Goal: Book appointment/travel/reservation

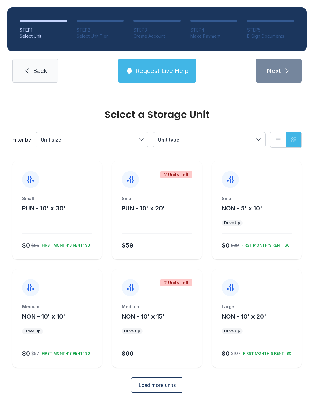
click at [271, 200] on div "Small" at bounding box center [257, 198] width 70 height 6
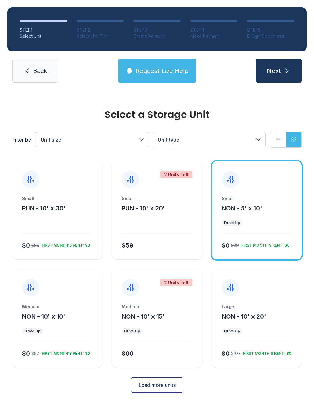
click at [55, 335] on div "Medium NON - 10' x 10' Drive Up $0 $57 FIRST MONTH’S RENT: $0" at bounding box center [57, 336] width 90 height 64
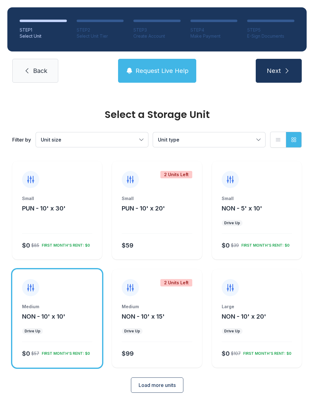
click at [287, 66] on button "Next" at bounding box center [279, 71] width 46 height 24
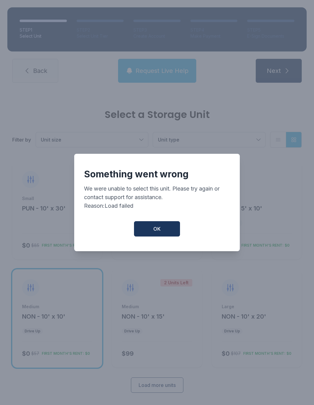
click at [164, 228] on button "OK" at bounding box center [157, 228] width 46 height 15
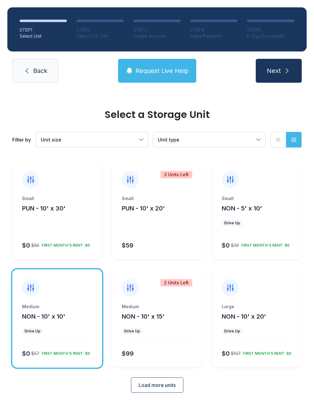
click at [70, 318] on div "Medium NON - 10' x 10'" at bounding box center [57, 312] width 70 height 17
click at [302, 46] on ol "STEP 1 Select Unit STEP 2 Select Unit Tier STEP 3 Create Account STEP 4 Make Pa…" at bounding box center [156, 29] width 299 height 44
click at [294, 66] on button "Next" at bounding box center [279, 71] width 46 height 24
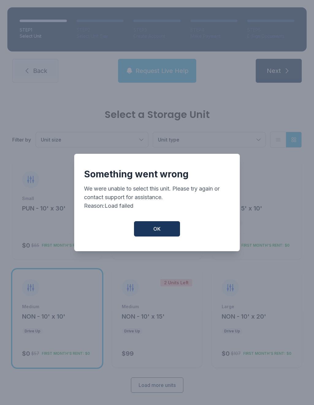
click at [164, 237] on button "OK" at bounding box center [157, 228] width 46 height 15
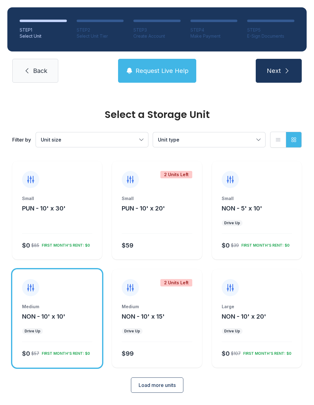
click at [256, 205] on span "NON - 5' x 10'" at bounding box center [242, 208] width 40 height 7
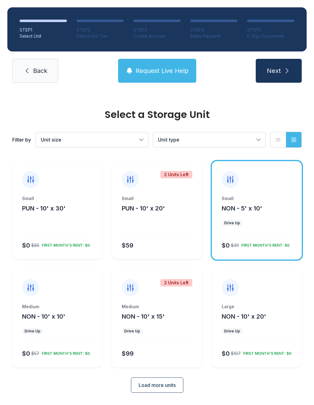
click at [290, 69] on icon "submit" at bounding box center [286, 70] width 7 height 7
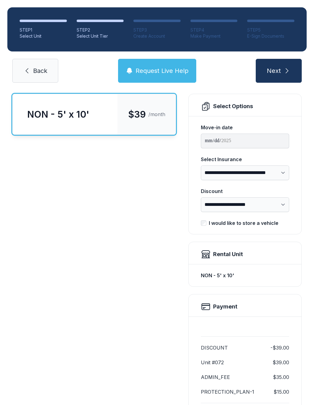
scroll to position [47, 0]
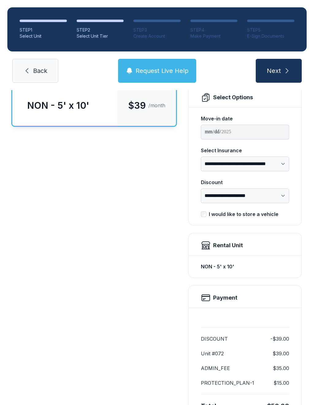
click at [49, 71] on link "Back" at bounding box center [35, 71] width 46 height 24
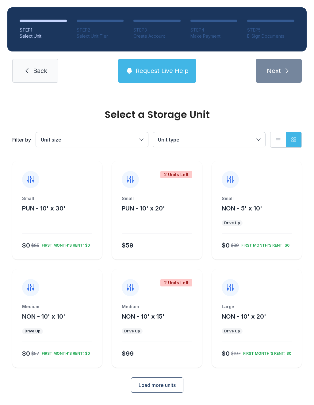
click at [57, 326] on div "Medium NON - 10' x 10' Drive Up $0 $57 FIRST MONTH’S RENT: $0" at bounding box center [57, 336] width 90 height 64
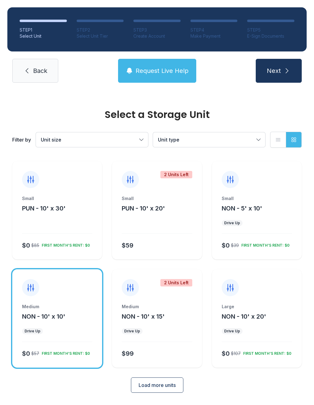
click at [65, 317] on span "NON - 10' x 10'" at bounding box center [43, 316] width 43 height 7
click at [298, 82] on button "Next" at bounding box center [279, 71] width 46 height 24
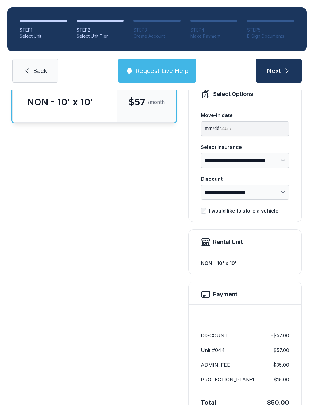
scroll to position [50, 0]
click at [235, 117] on div "Move-in date" at bounding box center [245, 115] width 88 height 7
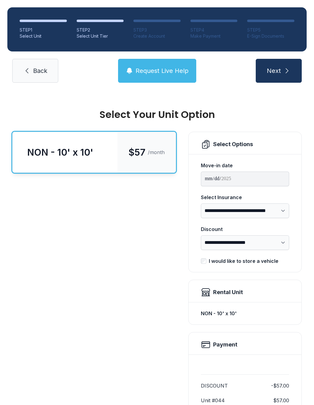
scroll to position [0, 0]
click at [281, 196] on div "Select Insurance" at bounding box center [245, 197] width 88 height 7
click at [281, 203] on select "**********" at bounding box center [245, 210] width 88 height 15
